Goal: Information Seeking & Learning: Learn about a topic

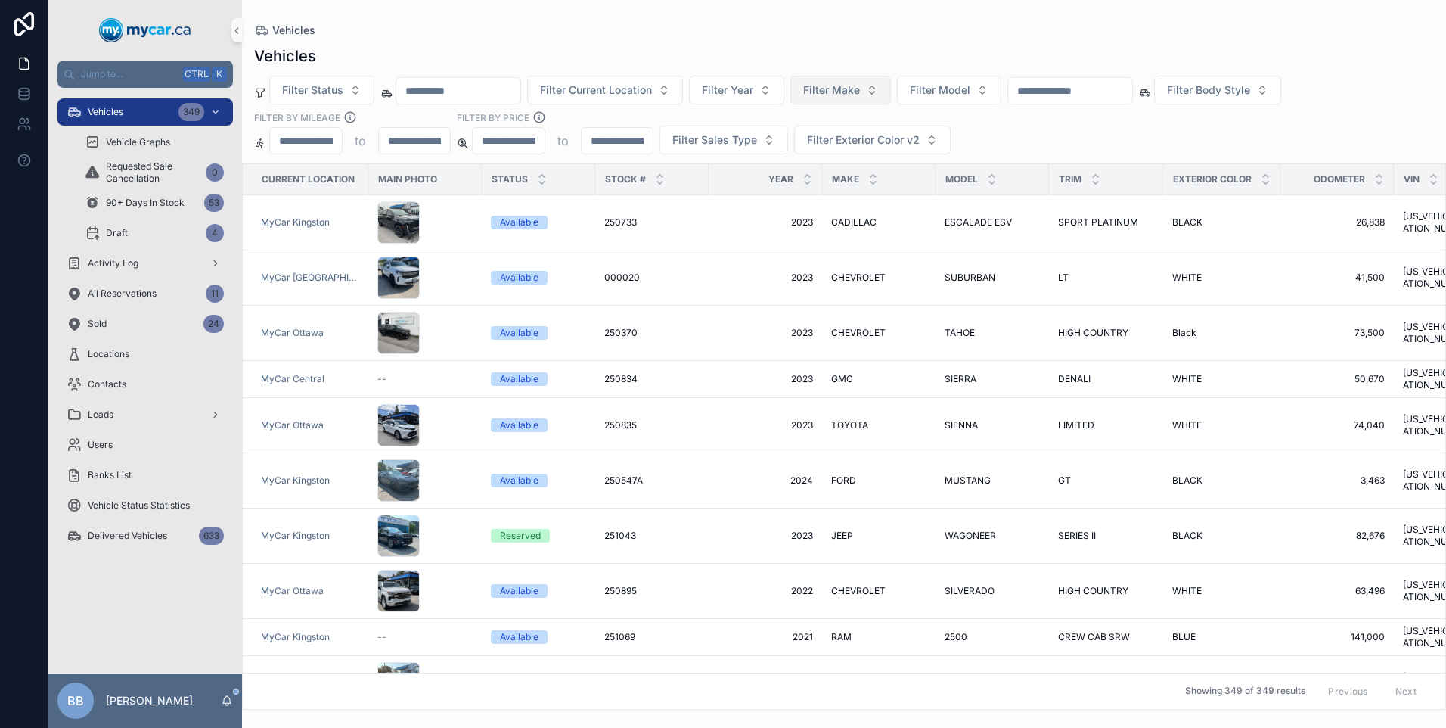
click at [891, 93] on button "Filter Make" at bounding box center [841, 90] width 101 height 29
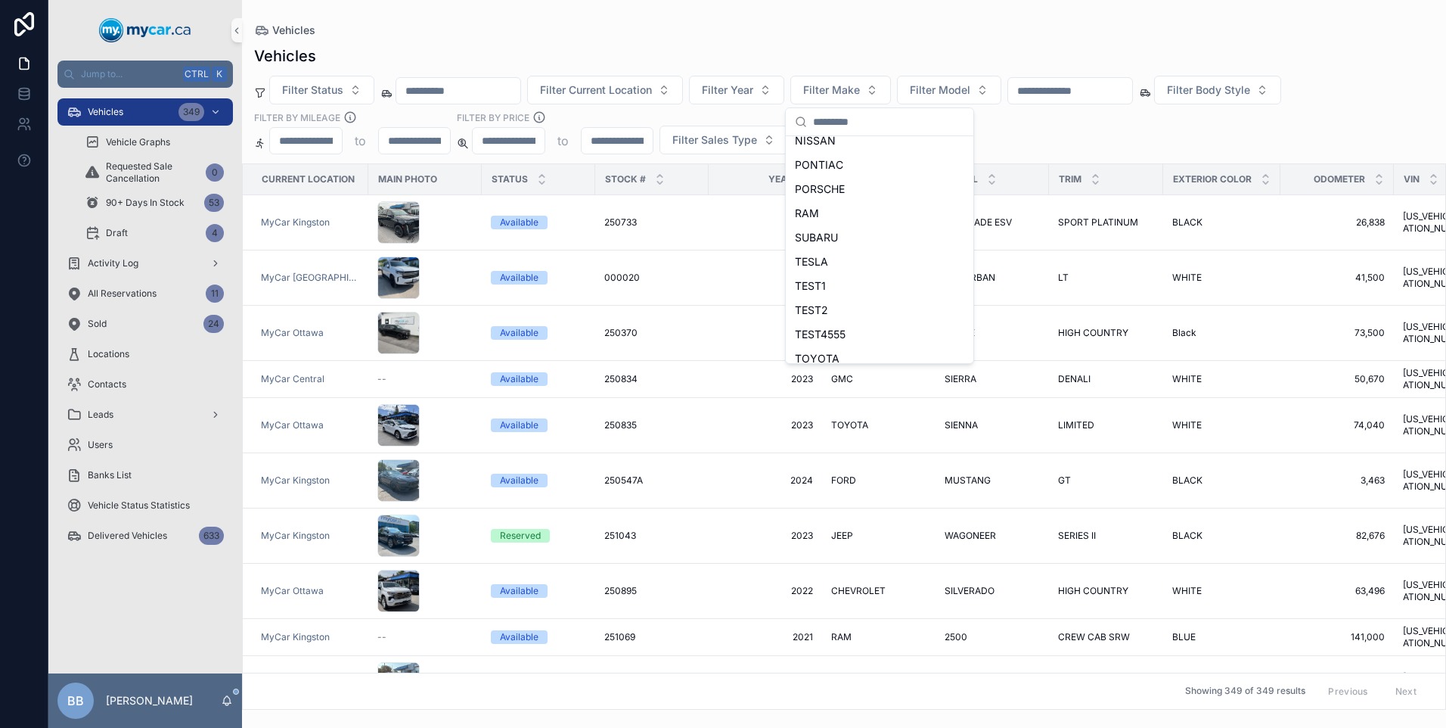
scroll to position [747, 0]
click at [826, 322] on span "VOLKSWAGEN" at bounding box center [832, 323] width 75 height 15
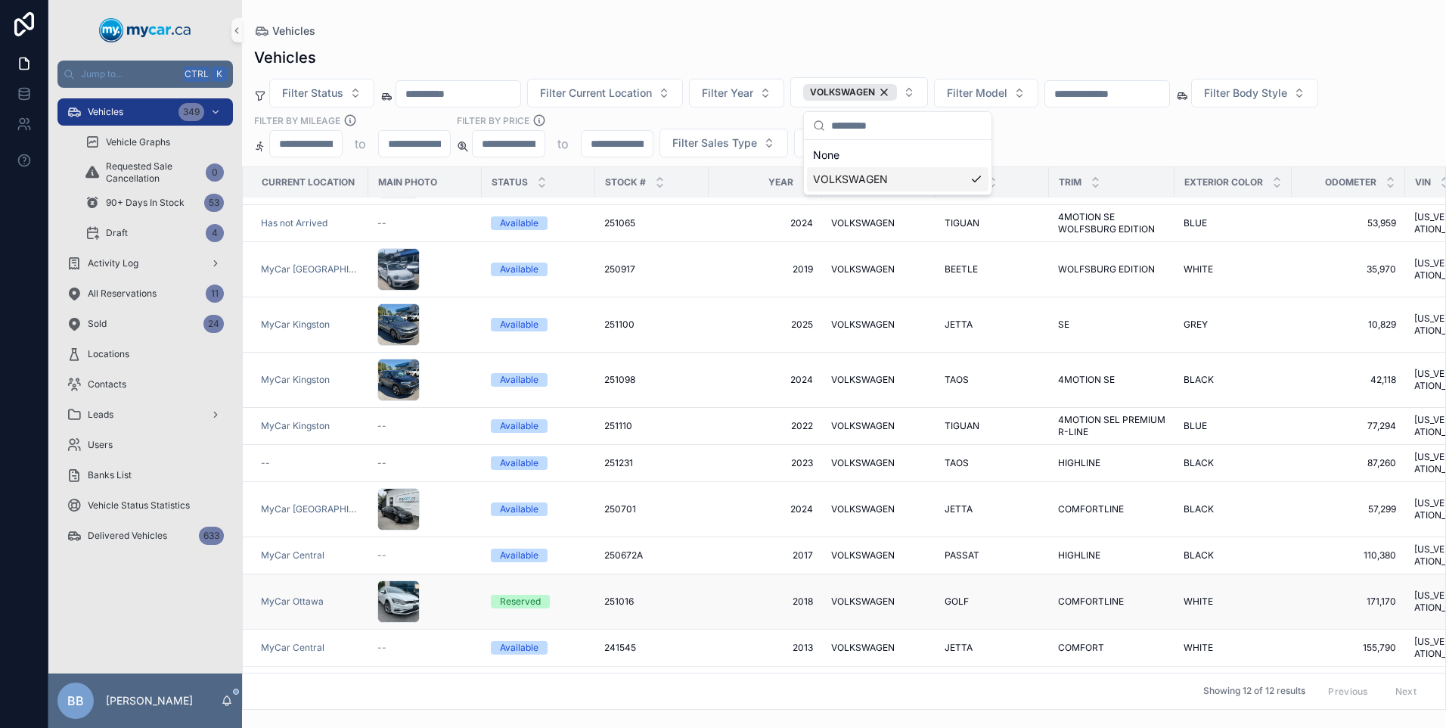
click at [628, 595] on span "251016" at bounding box center [619, 601] width 30 height 12
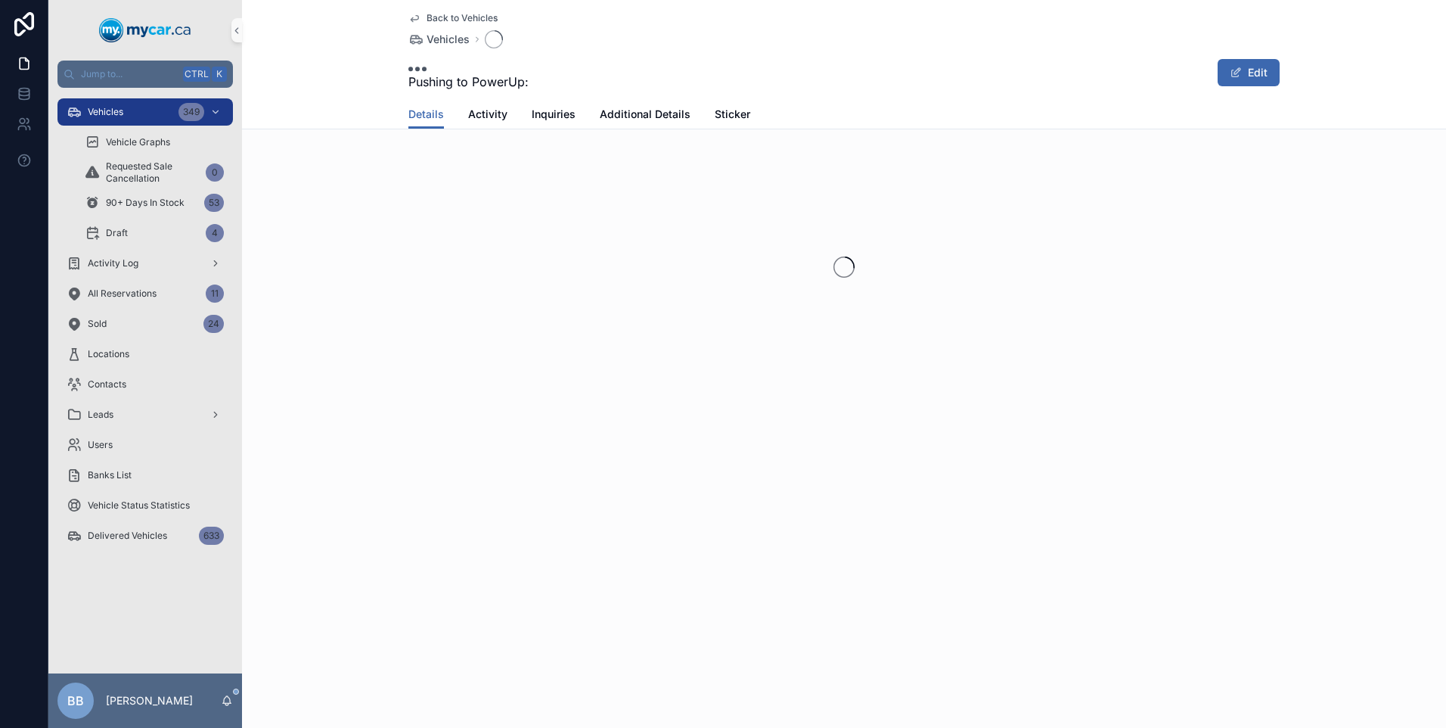
click at [628, 584] on div "Back to Vehicles Vehicles Pushing to PowerUp: Edit Details Details Activity Inq…" at bounding box center [844, 364] width 1204 height 728
